Goal: Download file/media

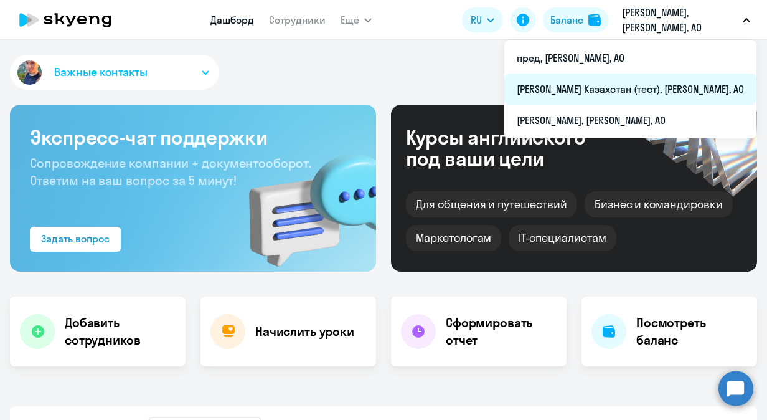
click at [659, 87] on li "[PERSON_NAME] Казахстан (тест), [PERSON_NAME], АО" at bounding box center [631, 89] width 252 height 31
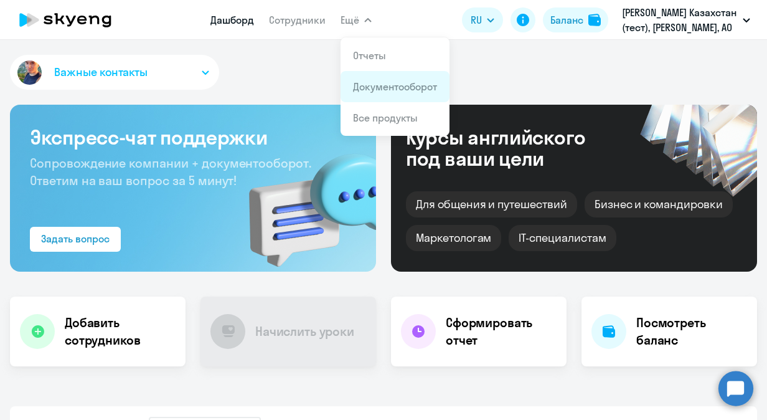
click at [385, 84] on link "Документооборот" at bounding box center [395, 86] width 84 height 12
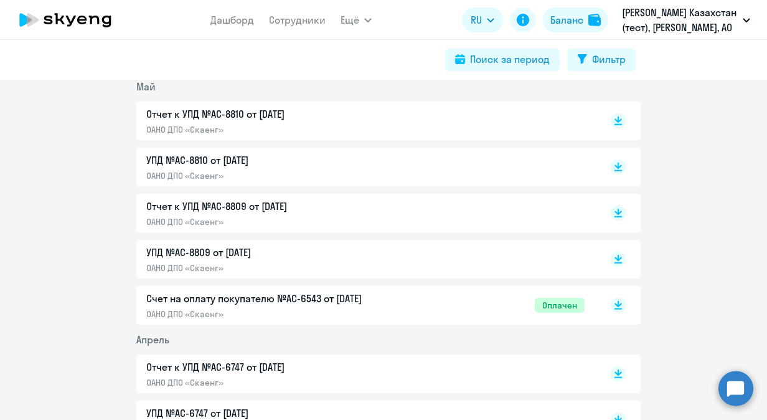
scroll to position [804, 0]
click at [615, 311] on rect at bounding box center [618, 304] width 15 height 15
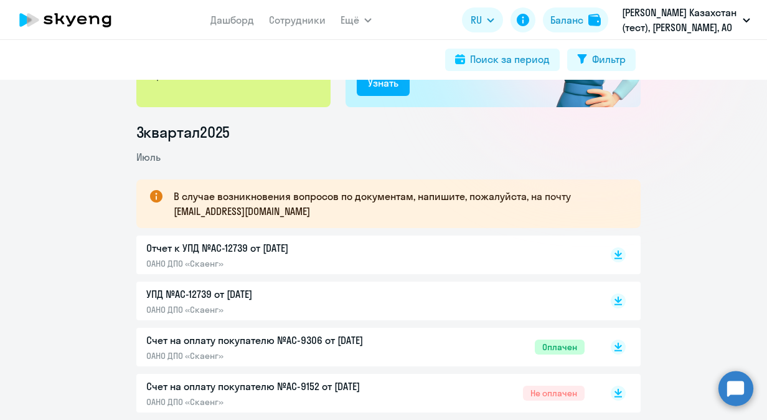
scroll to position [259, 0]
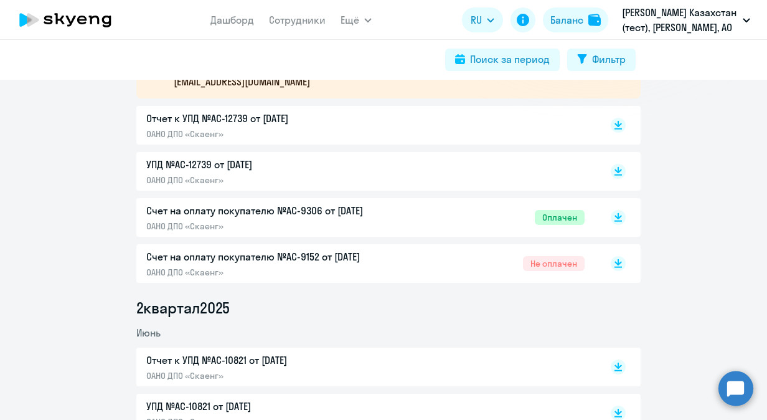
click at [622, 263] on div "Счет на оплату покупателю №AC-9152 от [DATE] ОАНО ДПО «Скаенг» Не оплачен" at bounding box center [388, 263] width 505 height 39
click at [615, 260] on icon at bounding box center [618, 261] width 7 height 6
click at [615, 264] on rect at bounding box center [618, 263] width 15 height 15
